Goal: Information Seeking & Learning: Learn about a topic

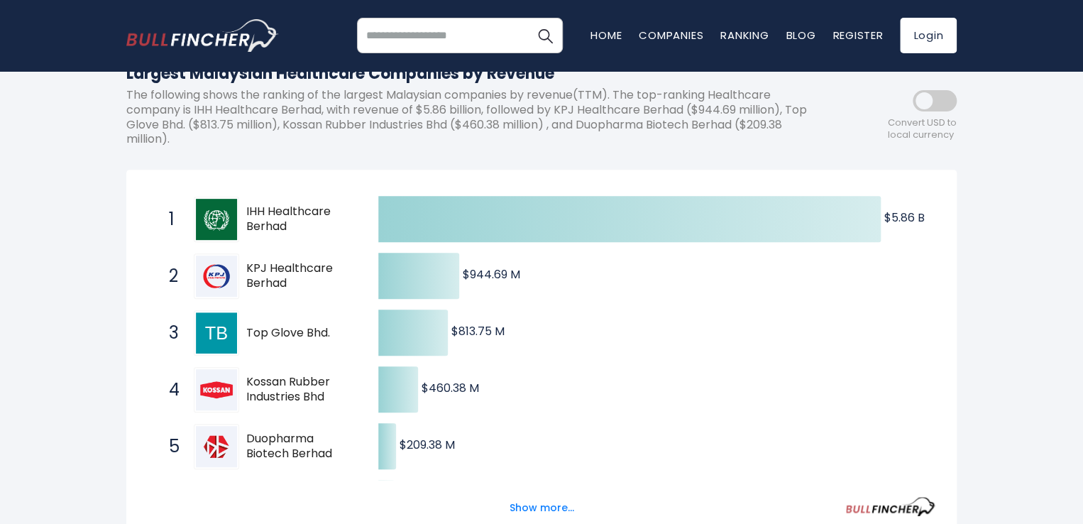
scroll to position [213, 0]
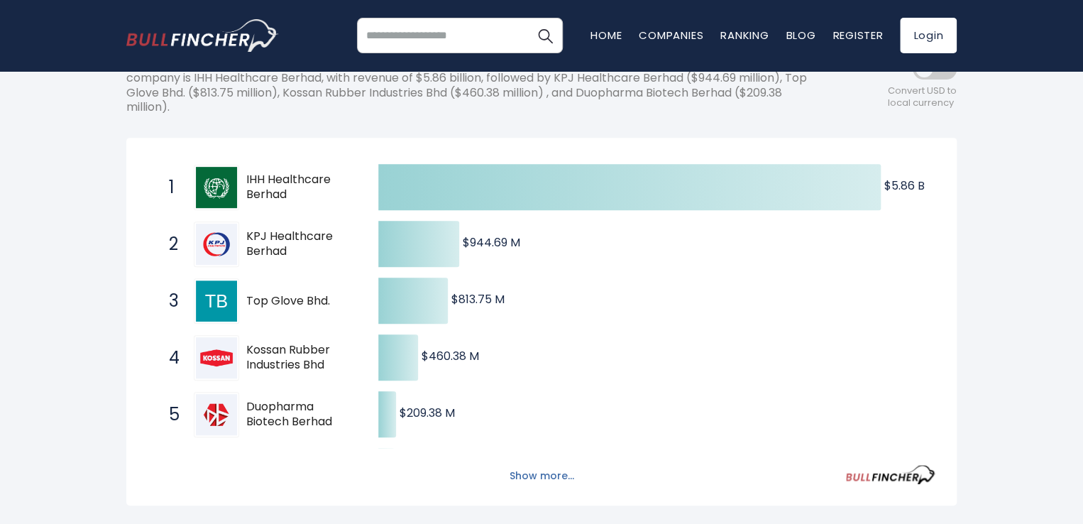
click at [539, 477] on button "Show more..." at bounding box center [542, 475] width 82 height 23
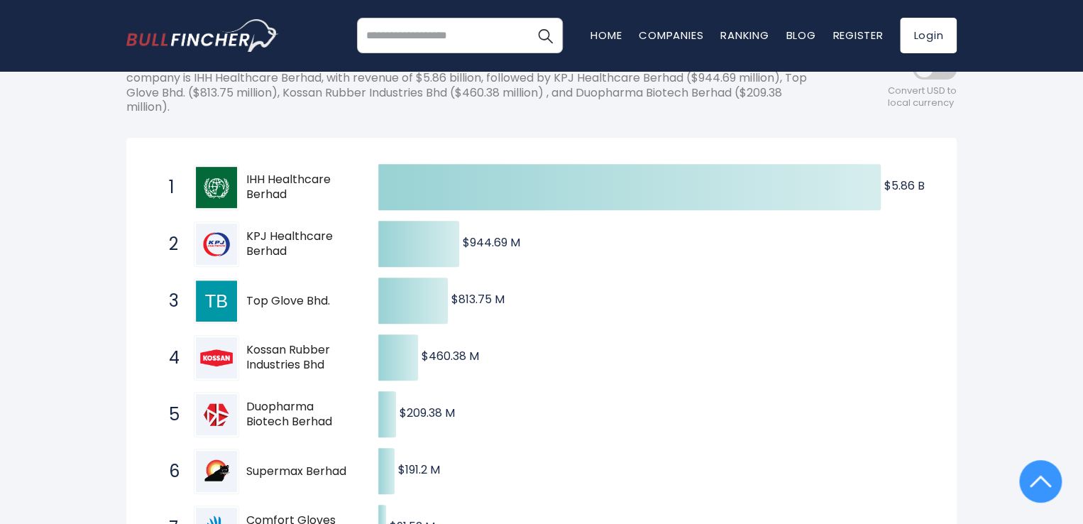
scroll to position [0, 0]
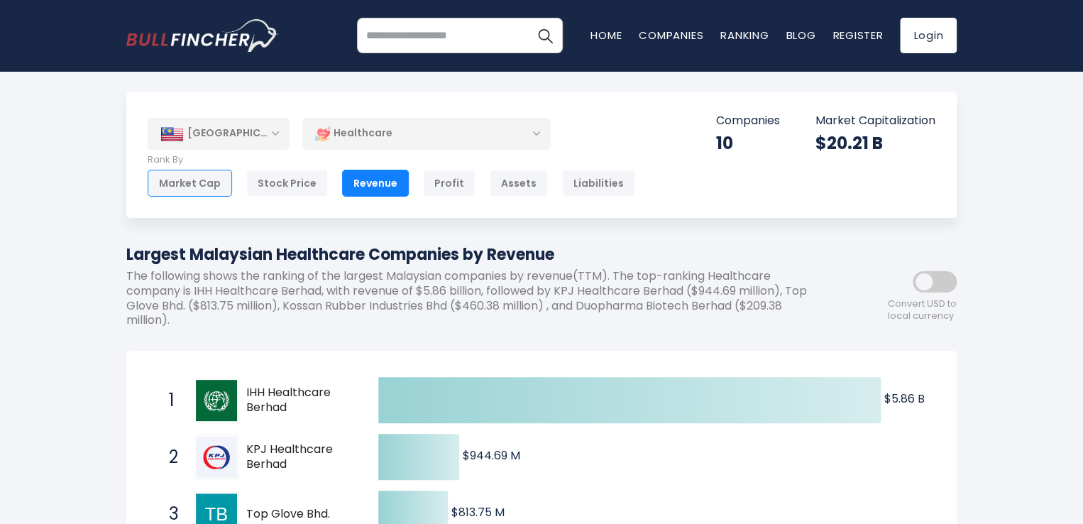
click at [191, 185] on div "Market Cap" at bounding box center [190, 183] width 84 height 27
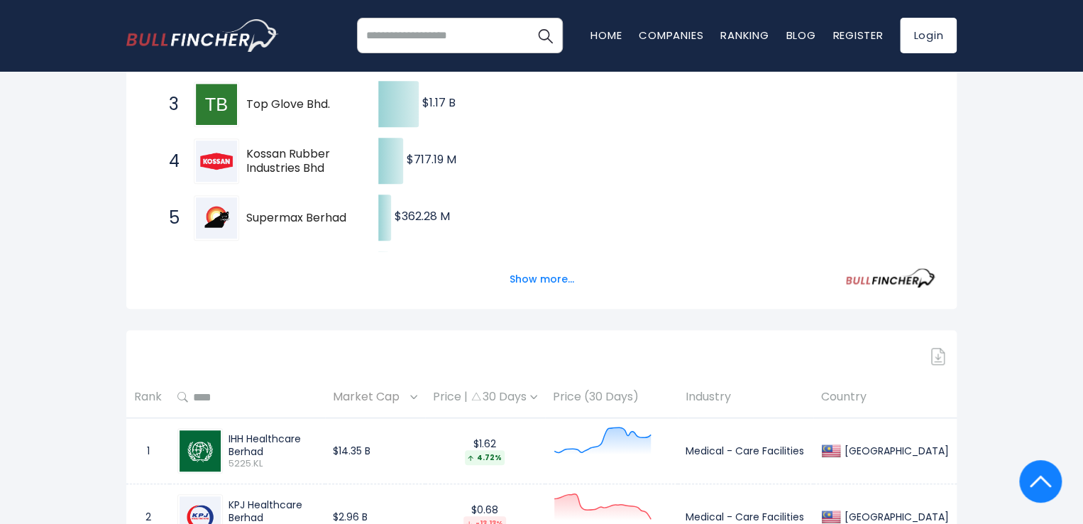
scroll to position [284, 0]
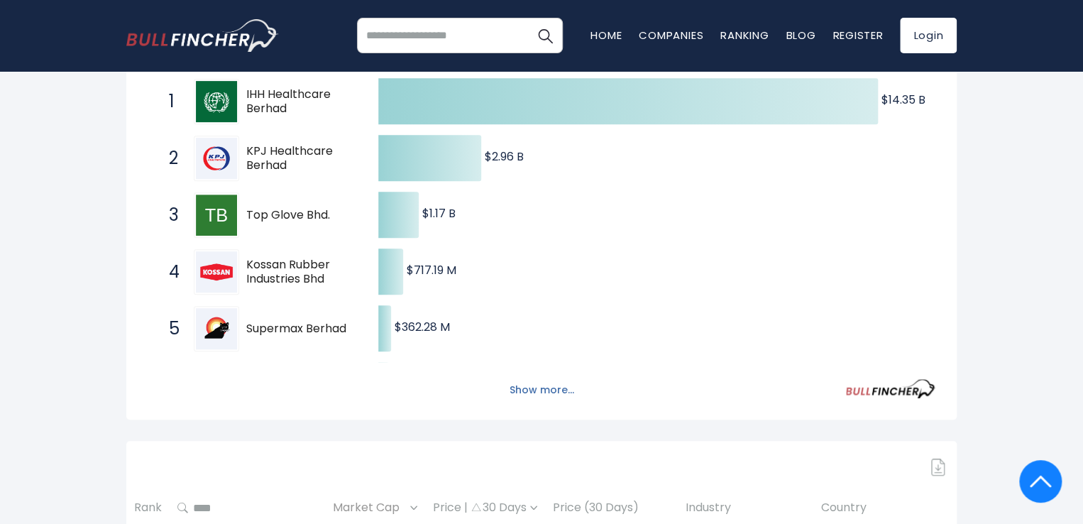
click at [559, 382] on button "Show more..." at bounding box center [542, 389] width 82 height 23
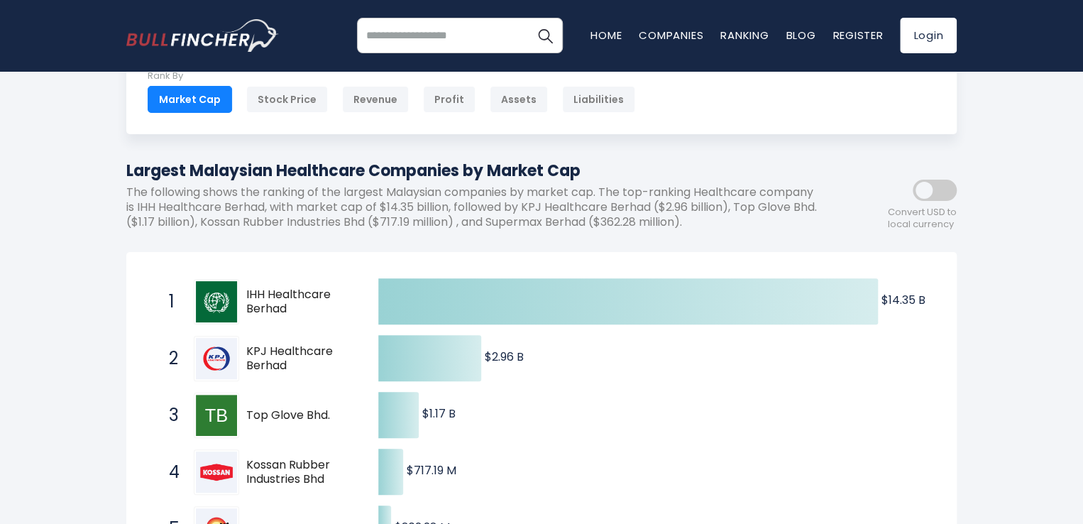
scroll to position [0, 0]
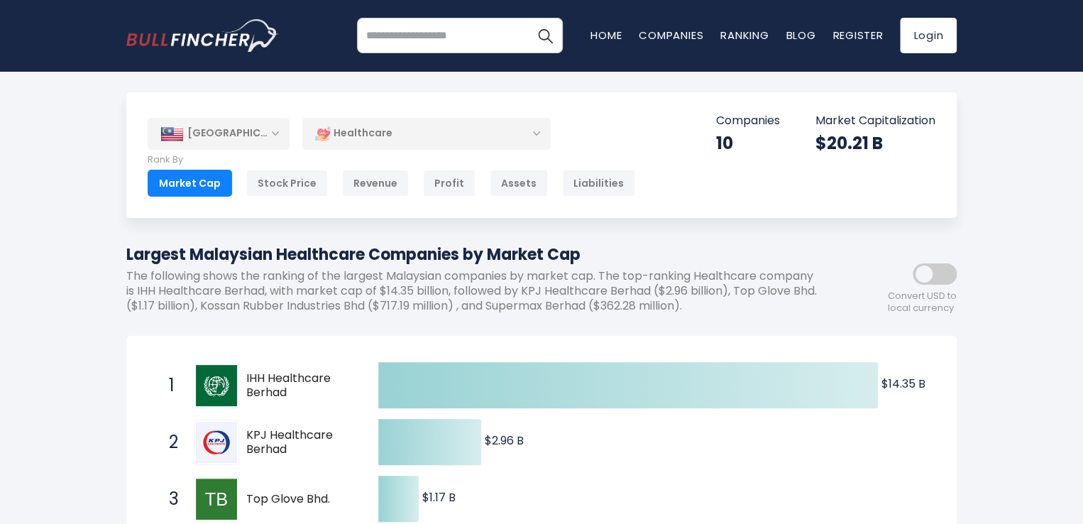
click at [416, 38] on input "search" at bounding box center [460, 35] width 206 height 35
type input "*******"
click at [550, 38] on img "Search" at bounding box center [545, 35] width 18 height 18
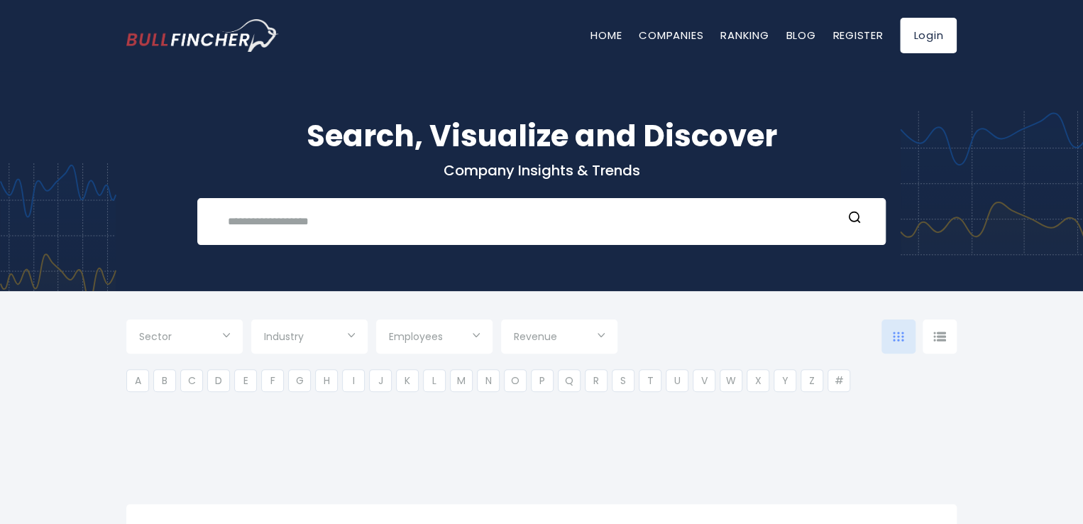
type input "***"
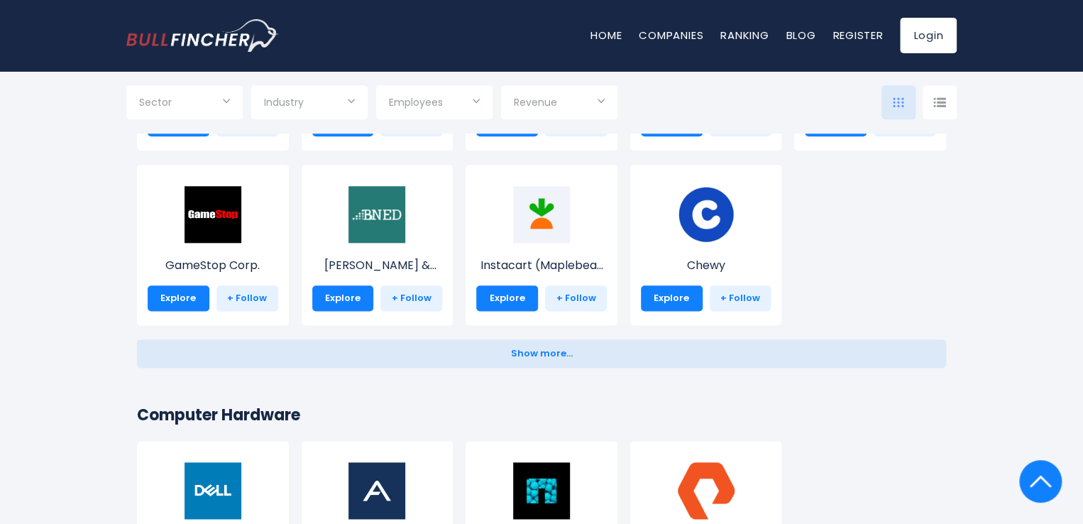
scroll to position [780, 0]
